Goal: Navigation & Orientation: Find specific page/section

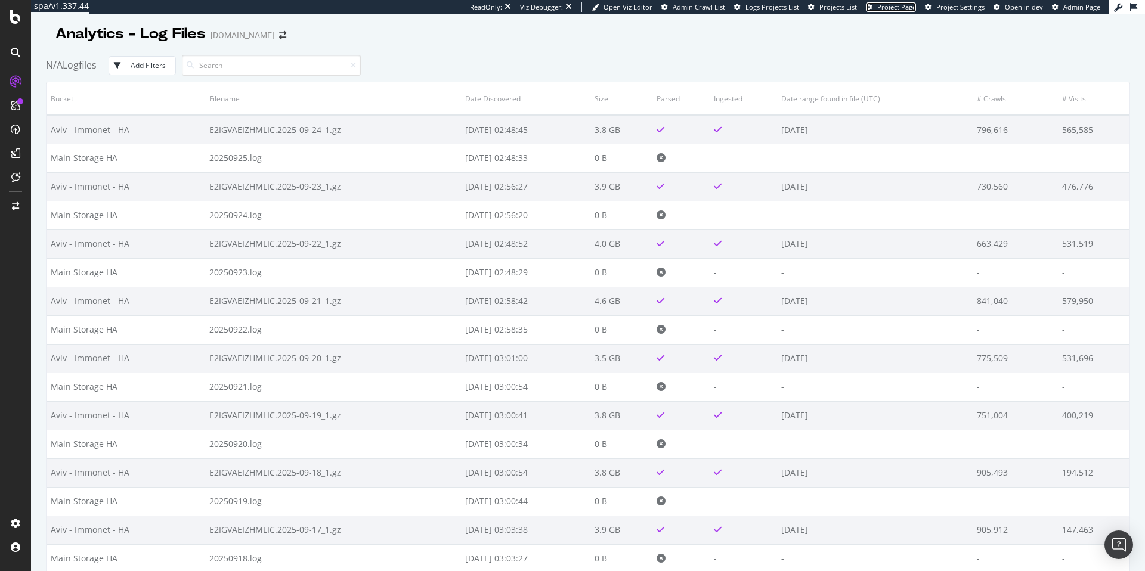
click at [902, 9] on span "Project Page" at bounding box center [896, 6] width 39 height 9
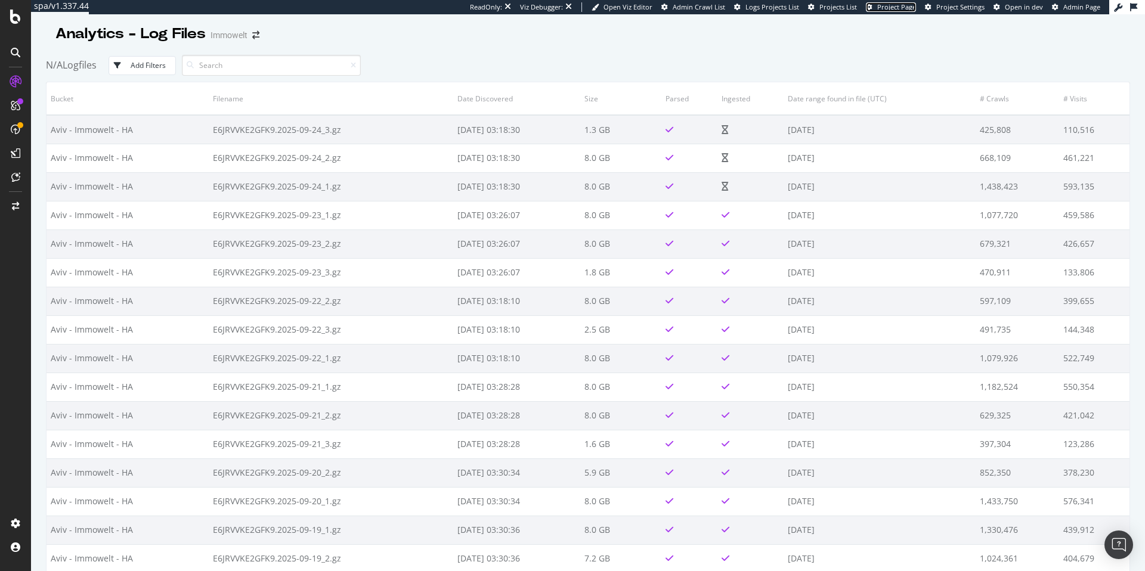
click at [904, 7] on span "Project Page" at bounding box center [896, 6] width 39 height 9
